Goal: Task Accomplishment & Management: Manage account settings

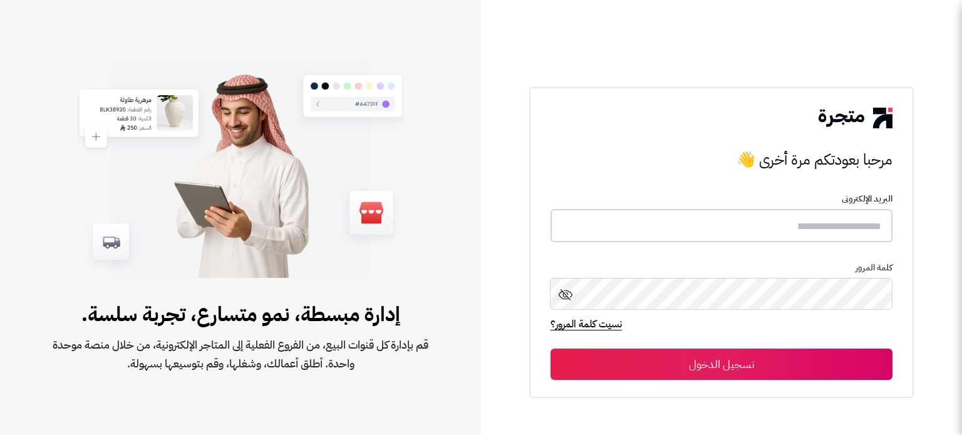
type input "**********"
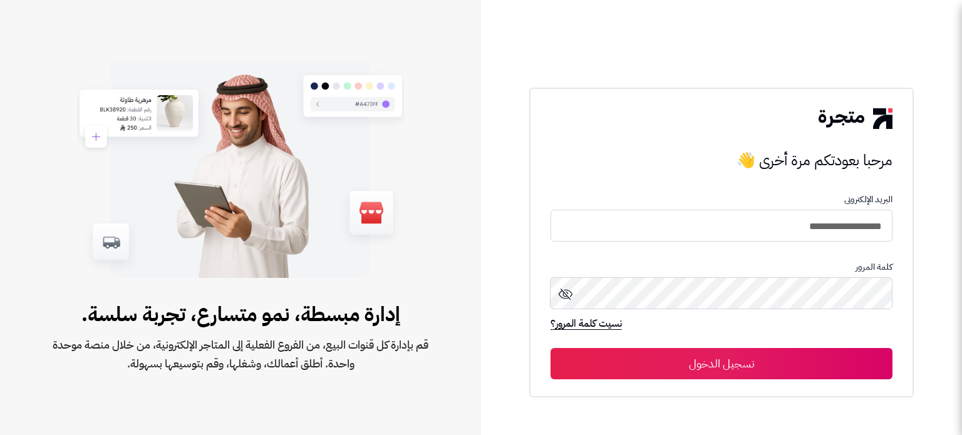
click at [653, 366] on button "تسجيل الدخول" at bounding box center [721, 363] width 342 height 31
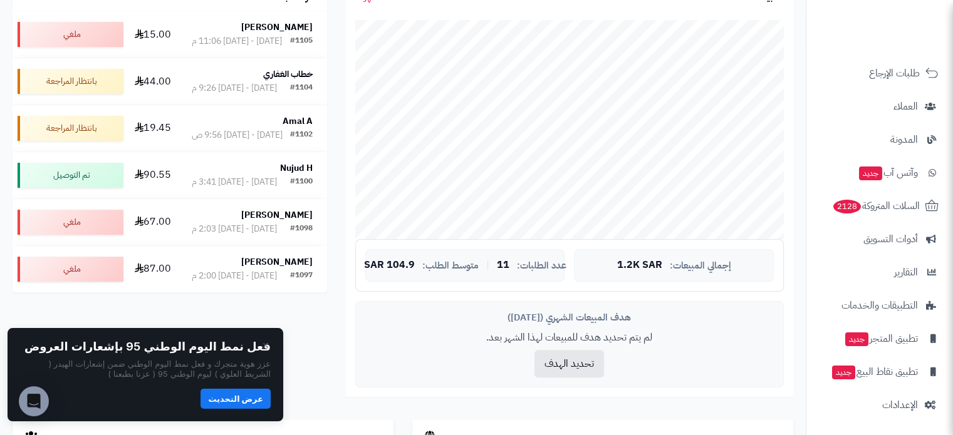
scroll to position [376, 0]
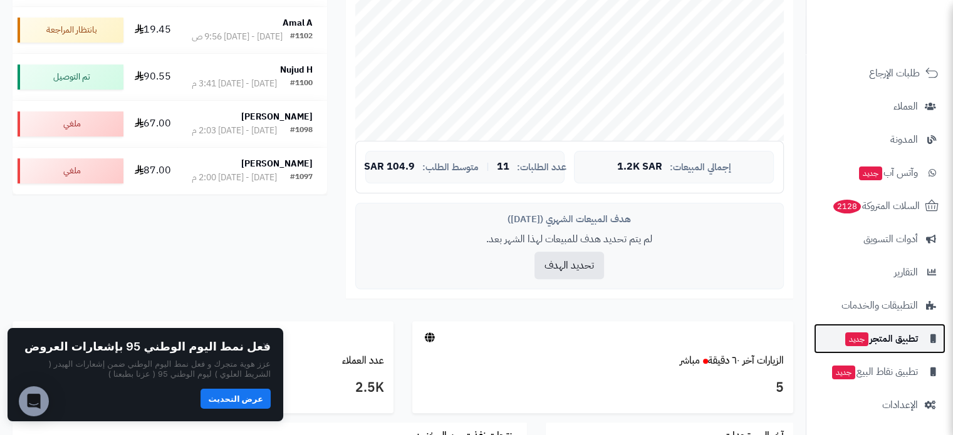
click at [908, 335] on span "تطبيق المتجر جديد" at bounding box center [881, 339] width 74 height 18
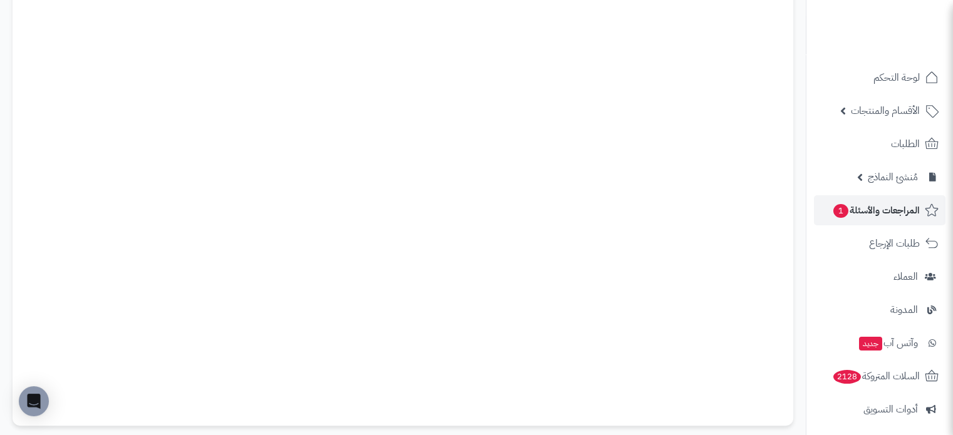
scroll to position [3, 0]
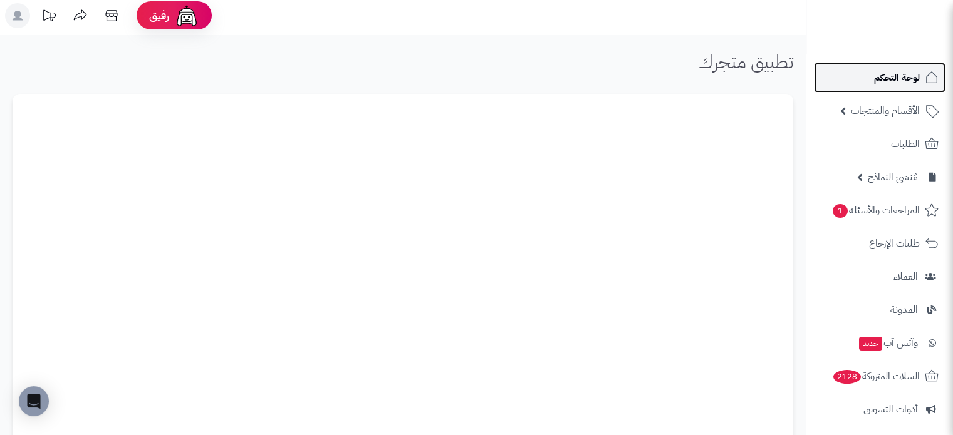
click at [900, 90] on link "لوحة التحكم" at bounding box center [880, 78] width 132 height 30
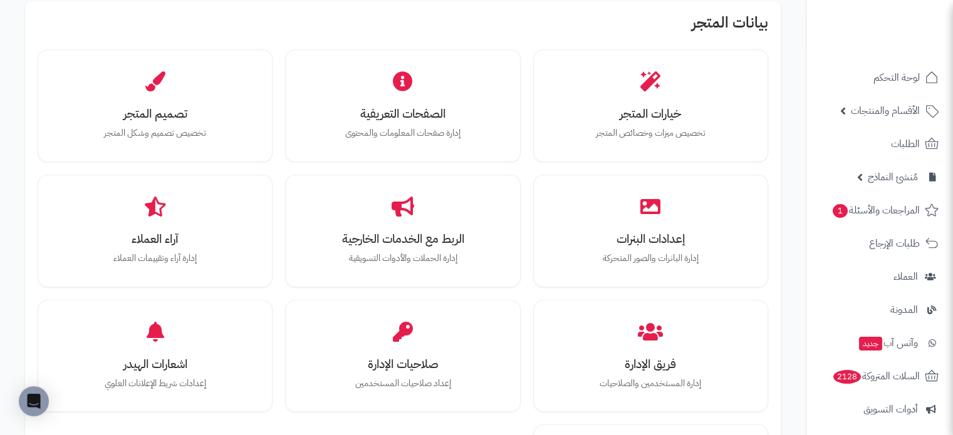
scroll to position [344, 0]
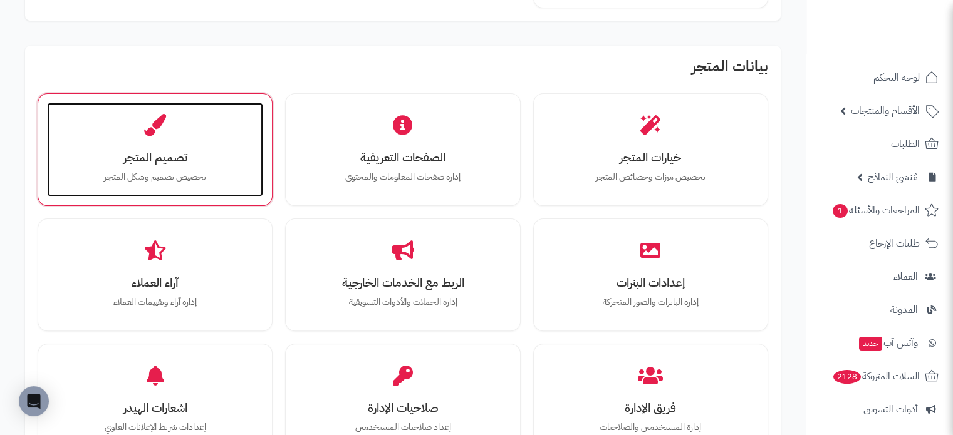
click at [176, 168] on div "تصميم المتجر تخصيص تصميم وشكل المتجر" at bounding box center [155, 150] width 216 height 94
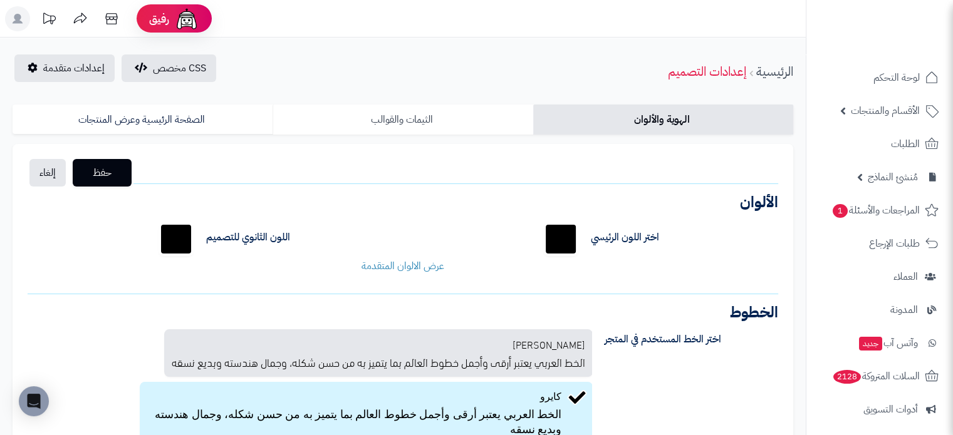
click at [394, 115] on link "الثيمات والقوالب" at bounding box center [402, 120] width 260 height 30
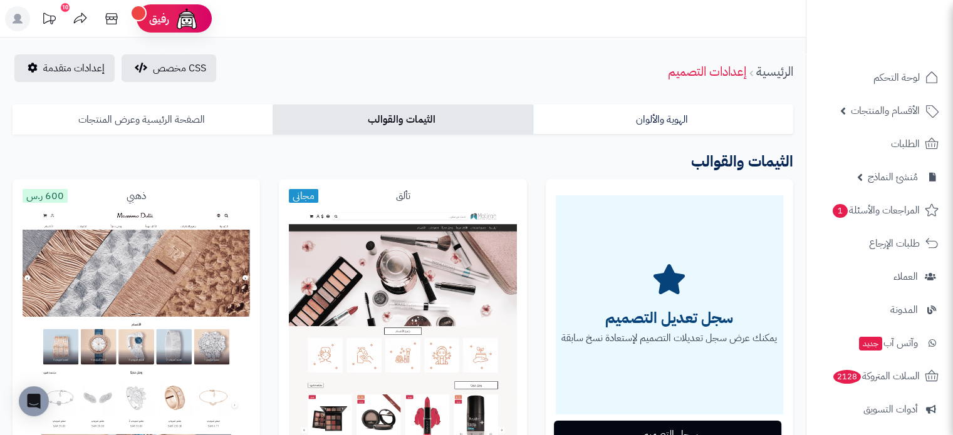
click at [128, 123] on link "الصفحة الرئيسية وعرض المنتجات" at bounding box center [143, 120] width 260 height 30
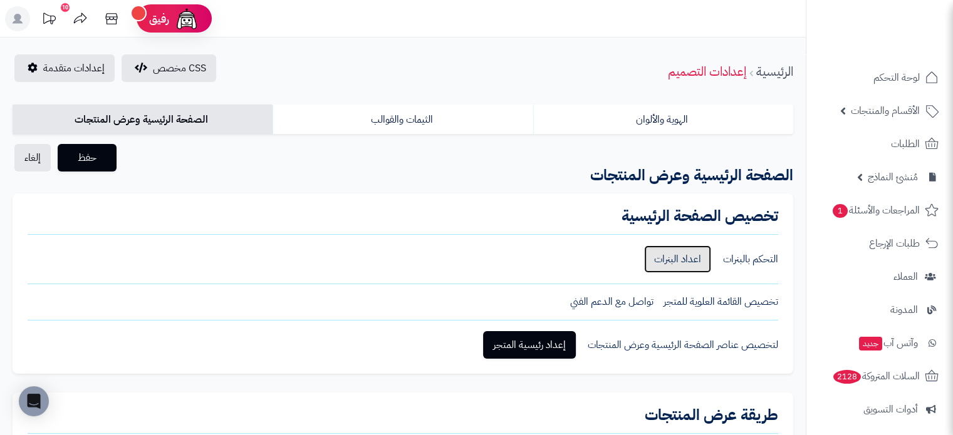
click at [685, 257] on link "اعداد البنرات" at bounding box center [677, 259] width 67 height 28
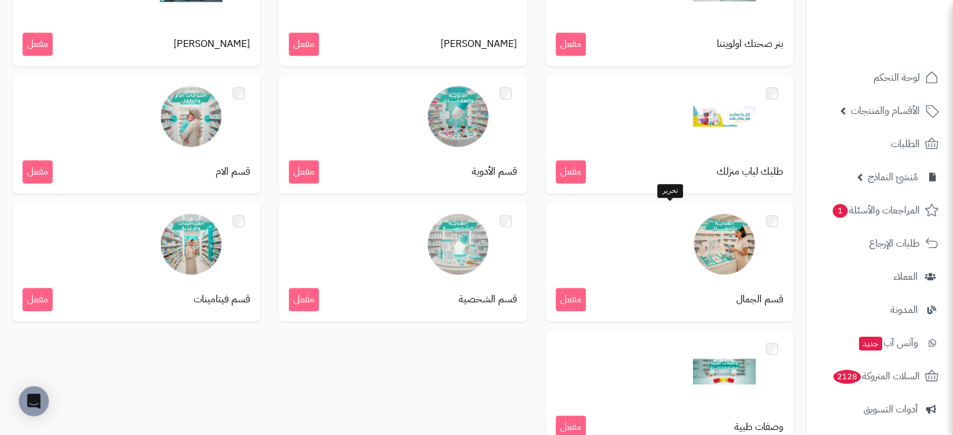
scroll to position [1077, 0]
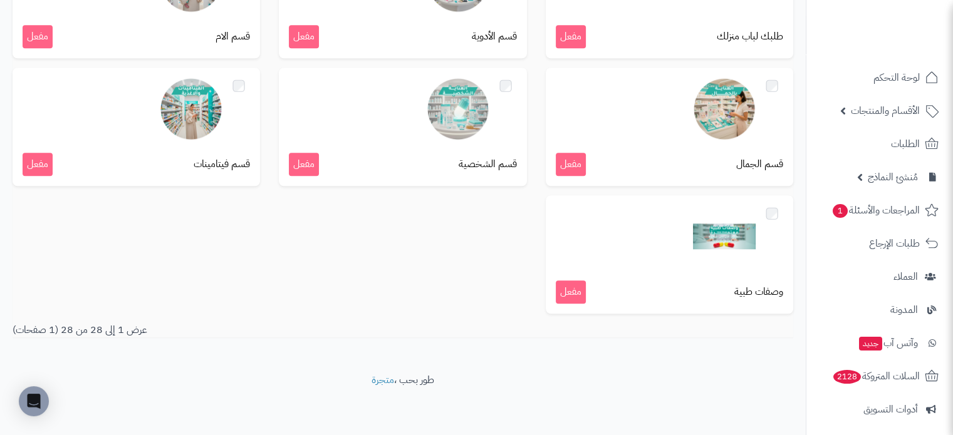
click at [291, 380] on footer "طور بحب ، متجرة" at bounding box center [402, 404] width 805 height 63
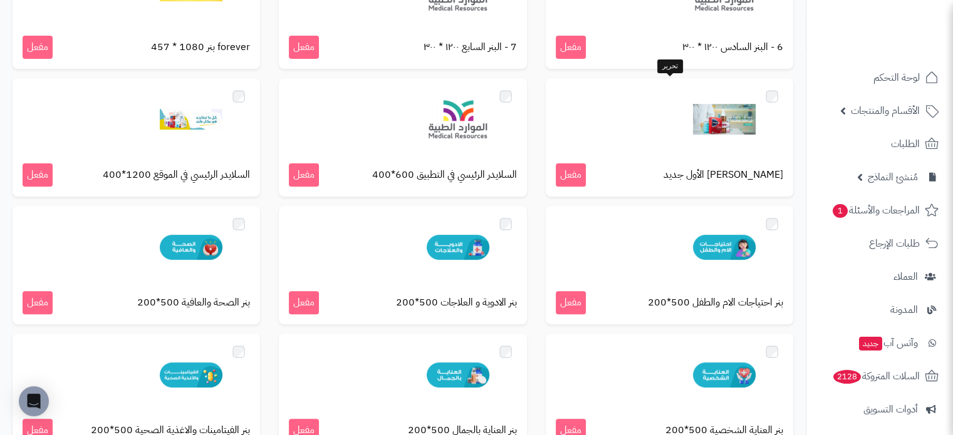
scroll to position [438, 0]
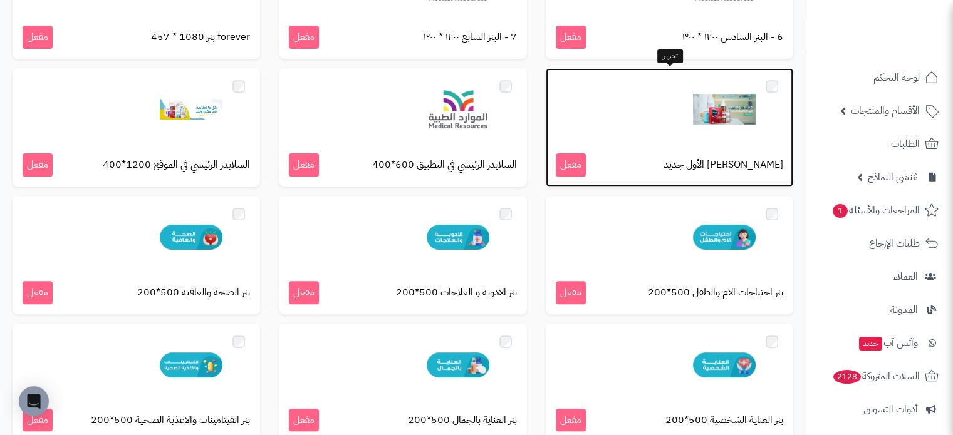
click at [716, 121] on img at bounding box center [724, 109] width 63 height 63
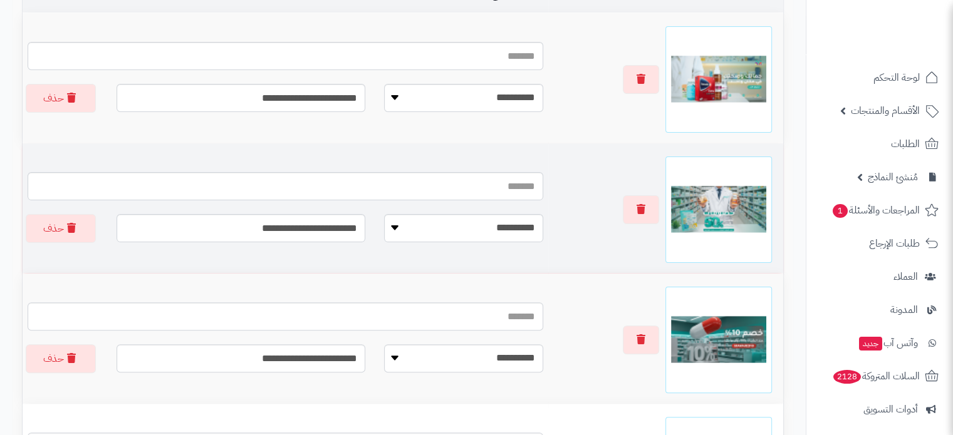
scroll to position [313, 0]
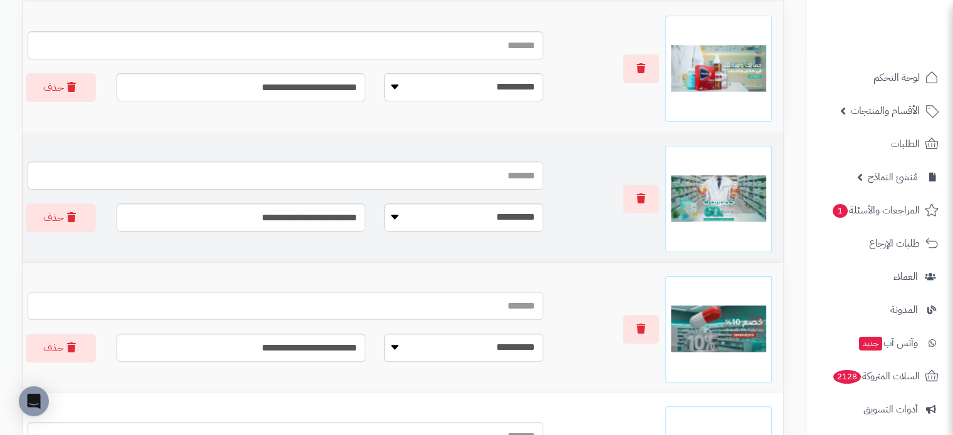
click at [724, 189] on img at bounding box center [718, 199] width 95 height 95
click at [728, 199] on img at bounding box center [718, 199] width 95 height 95
click at [728, 198] on img at bounding box center [718, 199] width 95 height 95
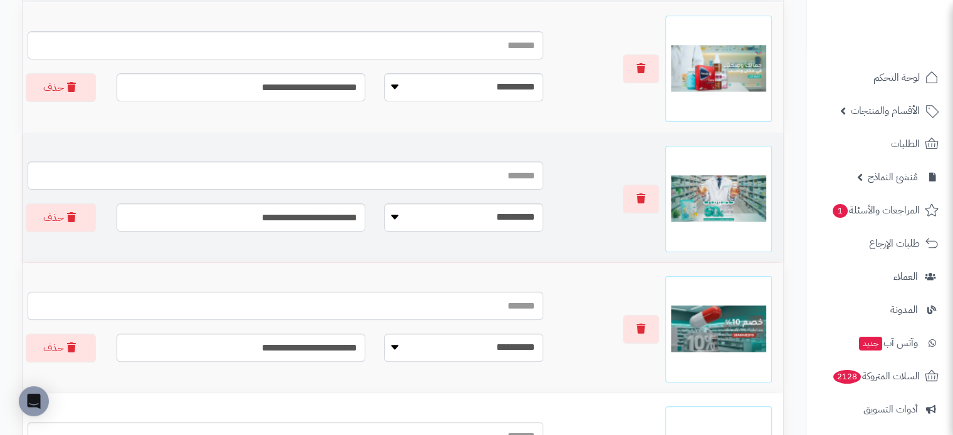
click at [738, 203] on img at bounding box center [718, 199] width 95 height 95
click at [629, 198] on button "button" at bounding box center [641, 199] width 36 height 29
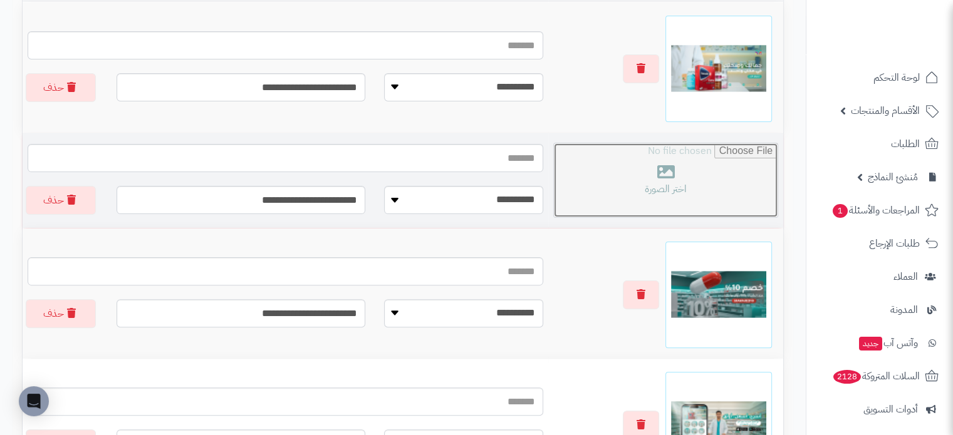
click at [689, 185] on input "file" at bounding box center [666, 180] width 224 height 74
type input "**********"
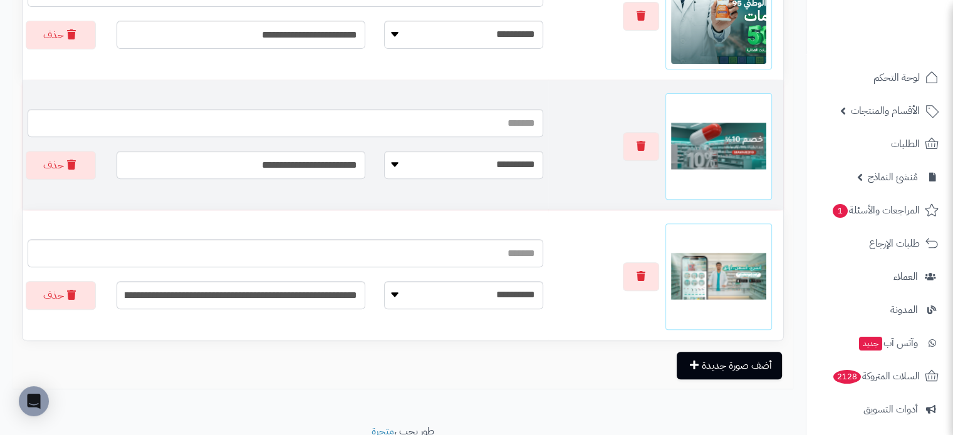
scroll to position [501, 0]
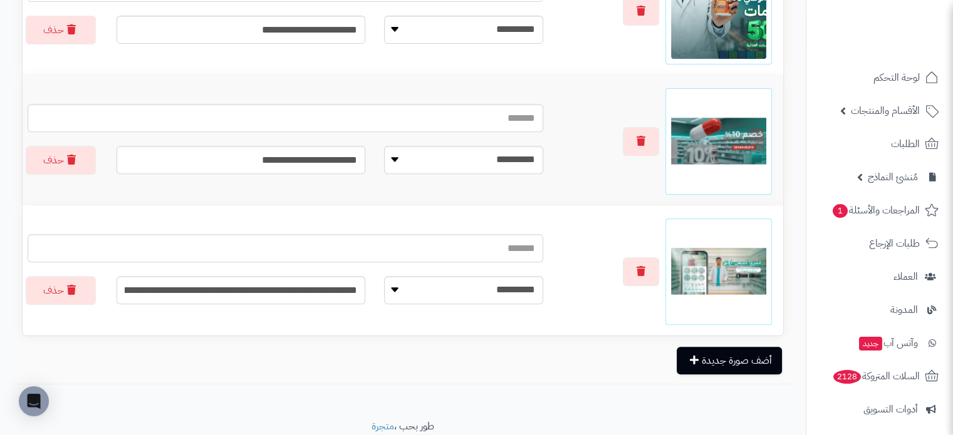
click at [708, 152] on img at bounding box center [718, 141] width 95 height 95
click at [644, 142] on icon "button" at bounding box center [640, 140] width 9 height 10
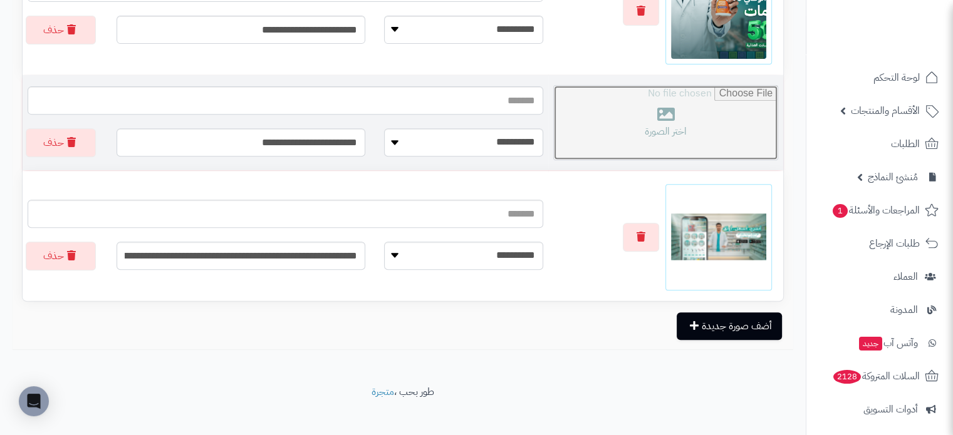
click at [701, 127] on input "file" at bounding box center [666, 123] width 224 height 74
type input "**********"
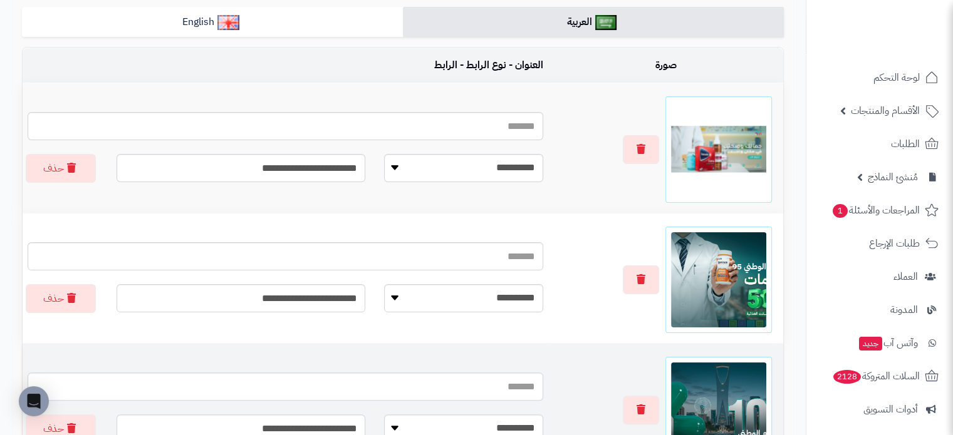
scroll to position [0, 0]
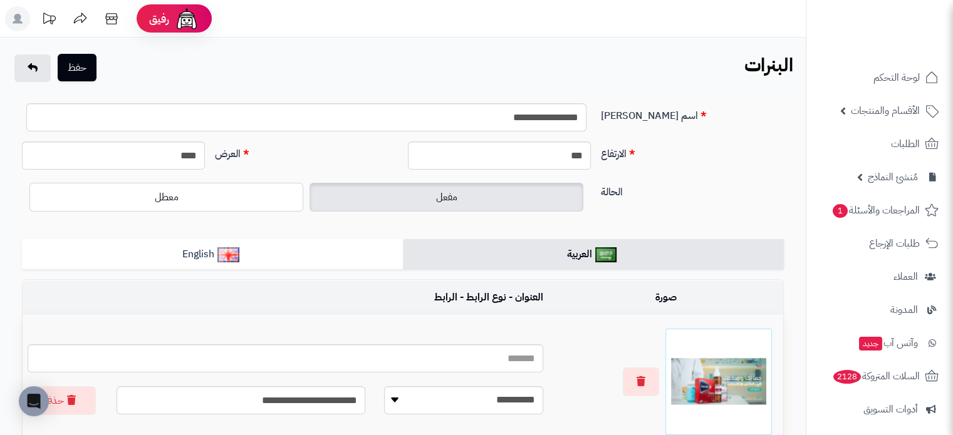
click at [77, 63] on button "حفظ" at bounding box center [77, 68] width 39 height 28
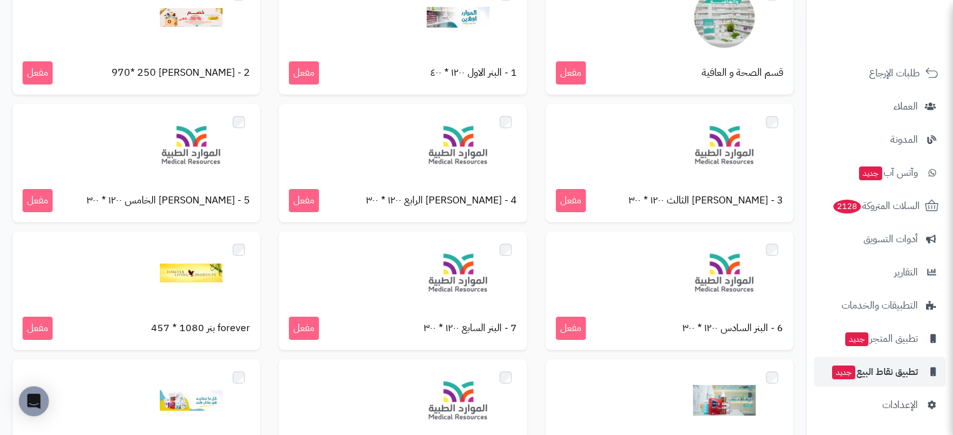
scroll to position [501, 0]
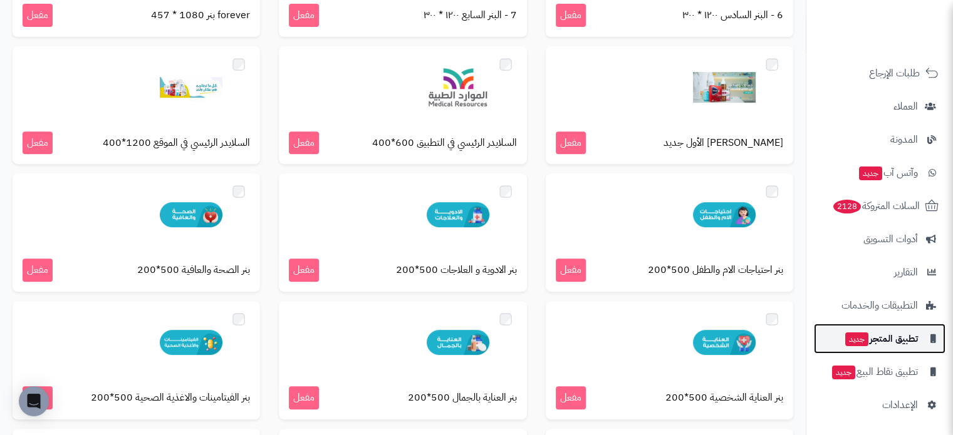
click at [901, 346] on span "تطبيق المتجر جديد" at bounding box center [881, 339] width 74 height 18
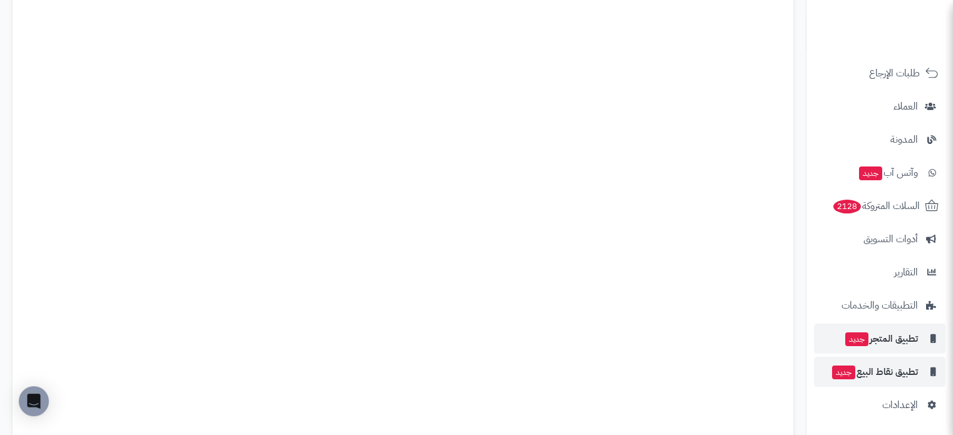
scroll to position [251, 0]
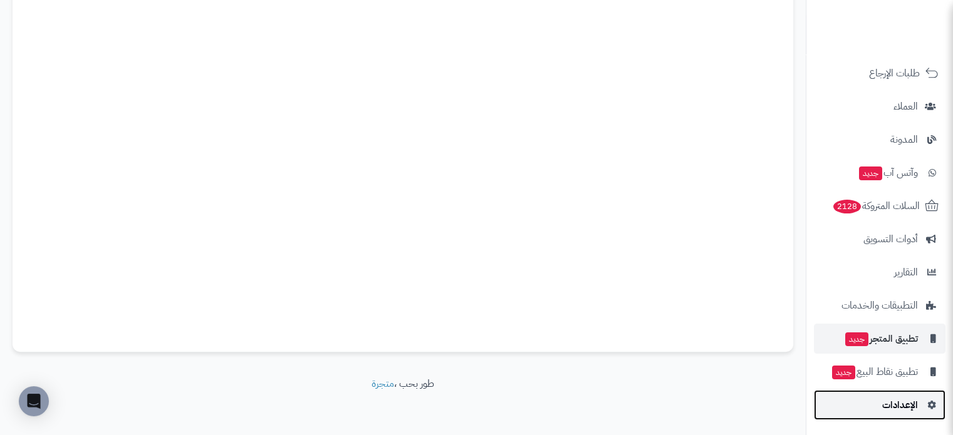
drag, startPoint x: 892, startPoint y: 398, endPoint x: 905, endPoint y: 406, distance: 14.9
click at [905, 406] on span "الإعدادات" at bounding box center [900, 405] width 36 height 18
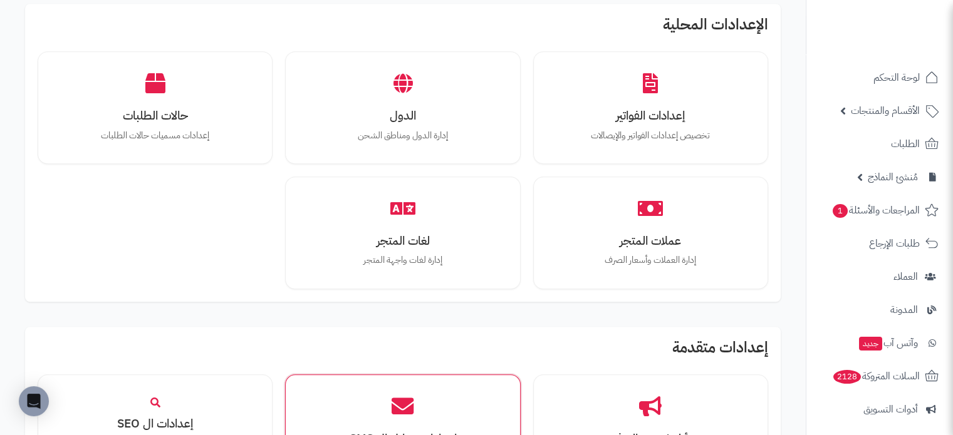
scroll to position [1190, 0]
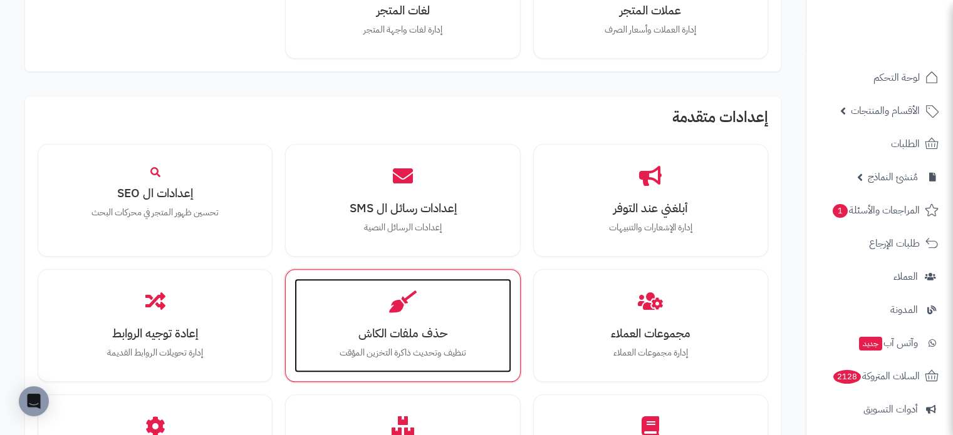
click at [408, 327] on h3 "حذف ملفات الكاش" at bounding box center [402, 333] width 191 height 13
